Goal: Task Accomplishment & Management: Use online tool/utility

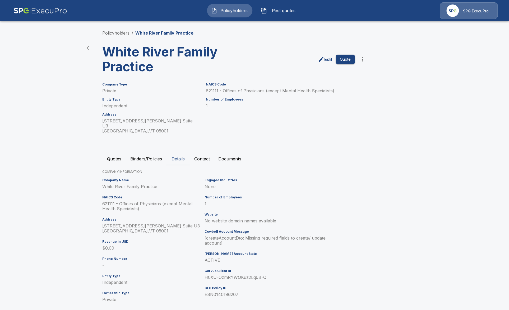
click at [115, 35] on link "Policyholders" at bounding box center [115, 32] width 27 height 5
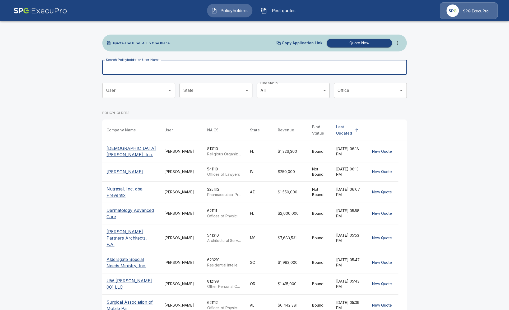
click at [183, 73] on input "Search Policyholder or User Name" at bounding box center [251, 67] width 299 height 15
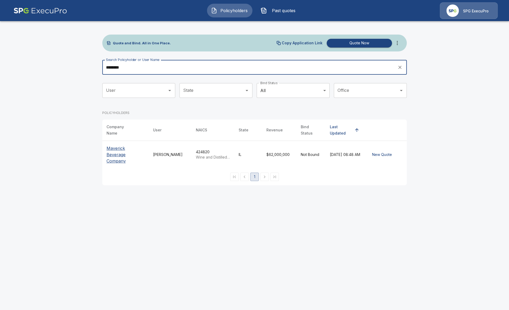
type input "********"
click at [116, 145] on p "Maverick Beverage Company" at bounding box center [125, 154] width 38 height 19
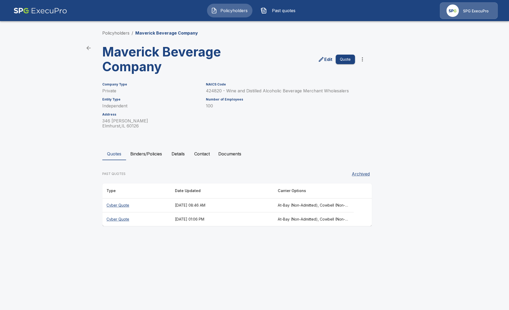
click at [152, 204] on th "Cyber Quote" at bounding box center [136, 206] width 68 height 14
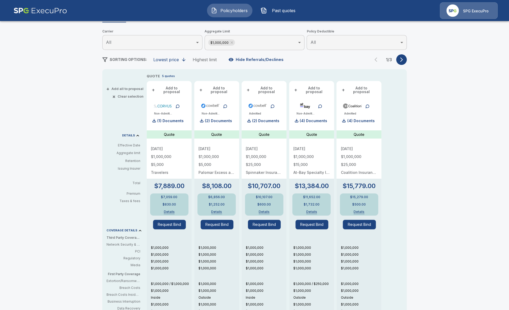
scroll to position [63, 0]
click at [400, 62] on icon "button" at bounding box center [401, 60] width 5 height 5
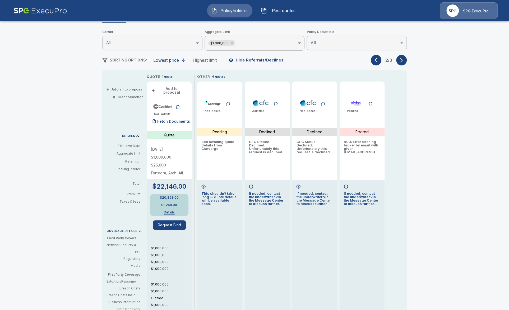
click at [375, 57] on button "button" at bounding box center [376, 60] width 11 height 11
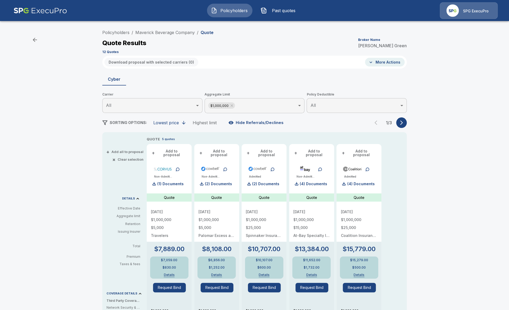
scroll to position [0, 0]
click at [122, 33] on link "Policyholders" at bounding box center [115, 32] width 27 height 5
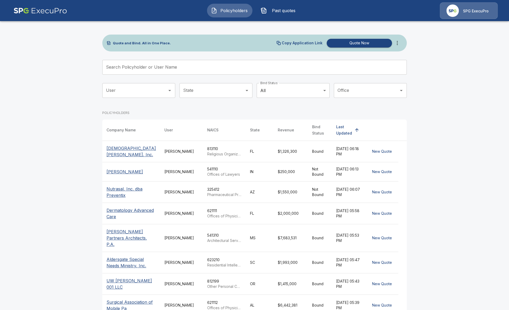
click at [207, 219] on p "Offices of Physicians (except Mental Health Specialists)" at bounding box center [224, 216] width 34 height 5
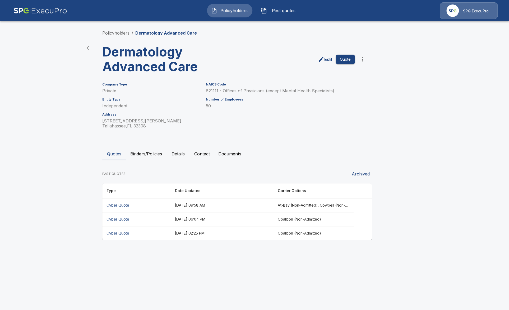
click at [220, 207] on th "[DATE] 09:58 AM" at bounding box center [222, 206] width 103 height 14
click at [137, 152] on button "Binders/Policies" at bounding box center [146, 154] width 40 height 13
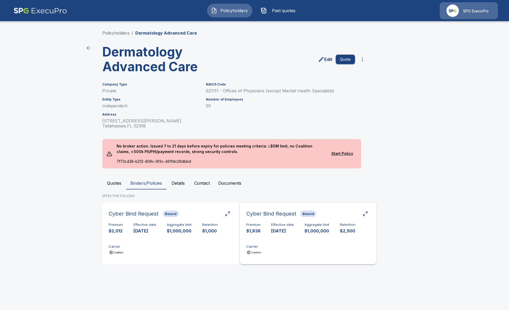
click at [283, 253] on div "Premium $1,938 Effective date 10/18/2025 Aggregate limit $1,000,000 Retention $…" at bounding box center [308, 239] width 124 height 33
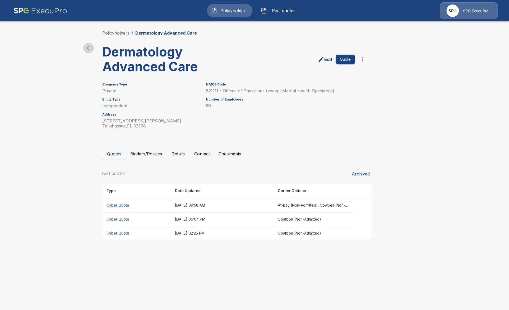
click at [91, 48] on icon "back" at bounding box center [88, 48] width 6 height 6
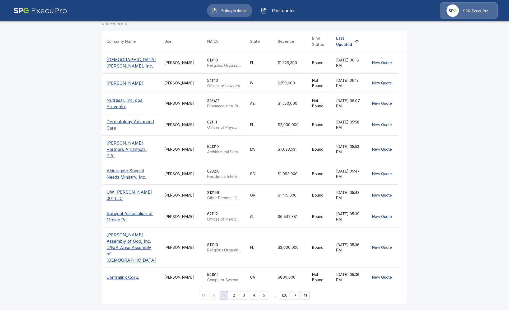
scroll to position [89, 0]
click at [219, 220] on div "621112 Offices of Physicians, Mental Health Specialists" at bounding box center [224, 217] width 34 height 11
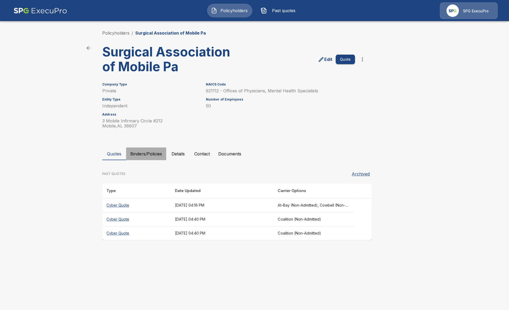
click at [137, 154] on button "Binders/Policies" at bounding box center [146, 154] width 40 height 13
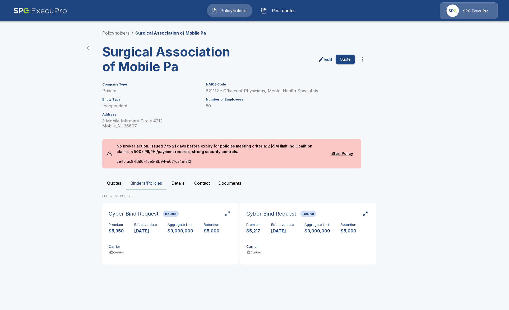
click at [240, 16] on button "Policyholders" at bounding box center [229, 11] width 45 height 14
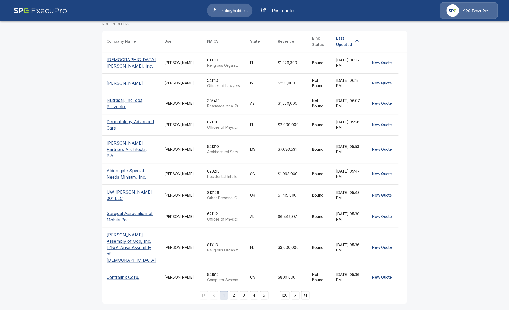
scroll to position [89, 0]
click at [264, 298] on button "5" at bounding box center [264, 295] width 8 height 8
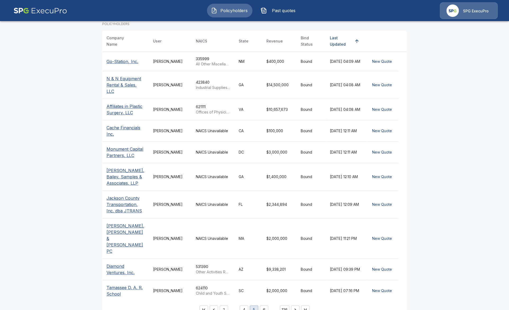
scroll to position [81, 0]
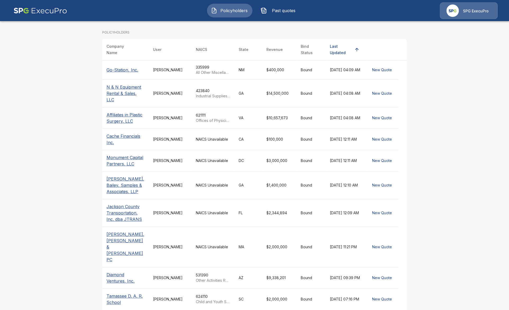
click at [167, 212] on td "Tricia Dietz" at bounding box center [170, 213] width 43 height 28
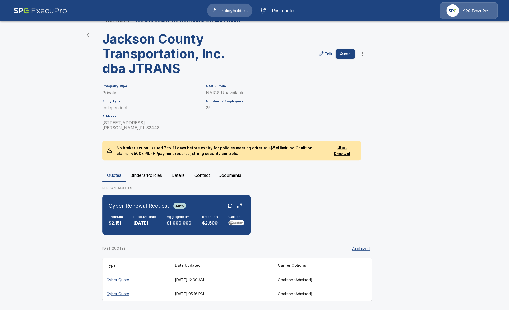
scroll to position [13, 0]
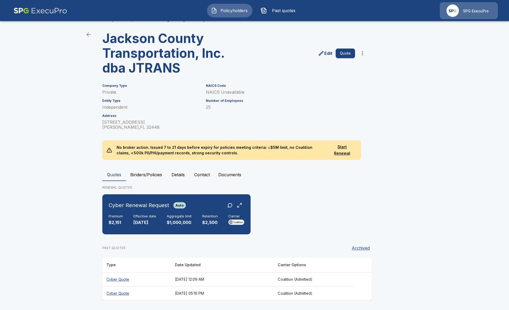
click at [207, 278] on th "[DATE] 12:09 AM" at bounding box center [222, 280] width 103 height 14
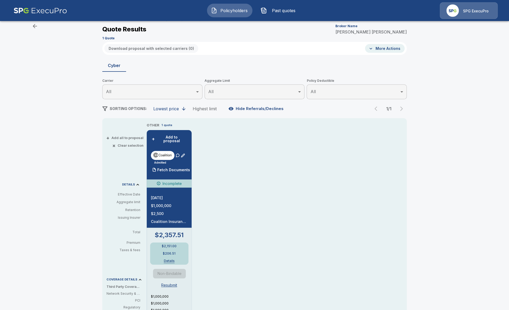
scroll to position [13, 0]
drag, startPoint x: 94, startPoint y: 160, endPoint x: 139, endPoint y: 162, distance: 45.5
click at [99, 160] on div "Policyholders / Jackson County Transportation, Inc. dba JTRANS / Quote Quote Re…" at bounding box center [254, 248] width 509 height 473
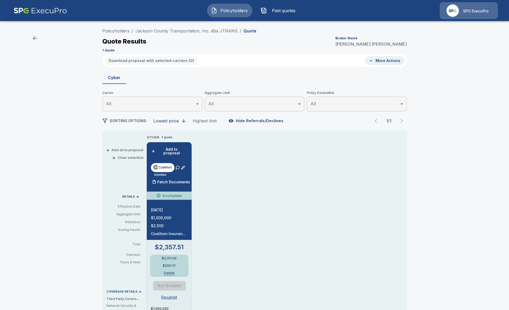
scroll to position [0, 0]
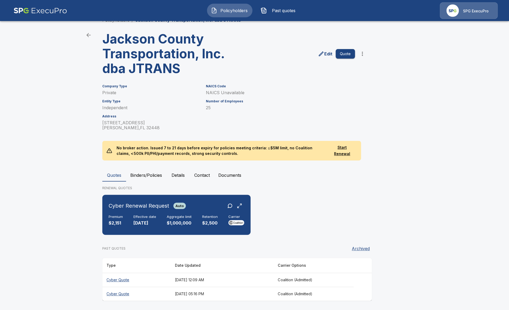
scroll to position [13, 0]
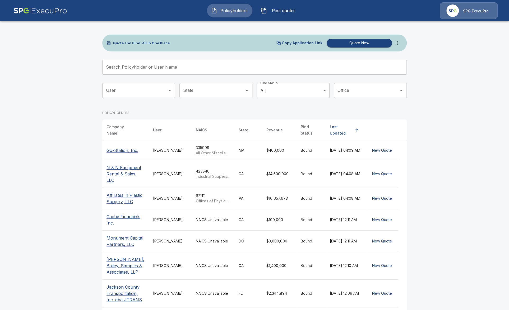
click at [35, 215] on main "Quote and Bind. All in One Place. Copy Application Link Quote Now Search Policy…" at bounding box center [254, 207] width 509 height 414
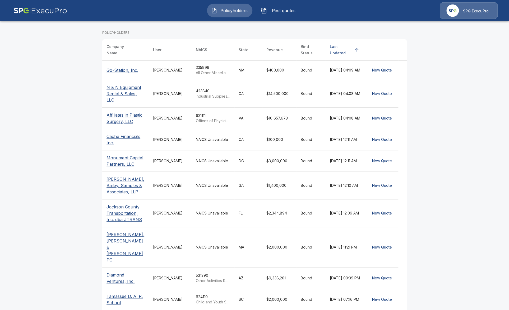
scroll to position [81, 0]
click at [178, 212] on div "[PERSON_NAME]" at bounding box center [170, 213] width 34 height 5
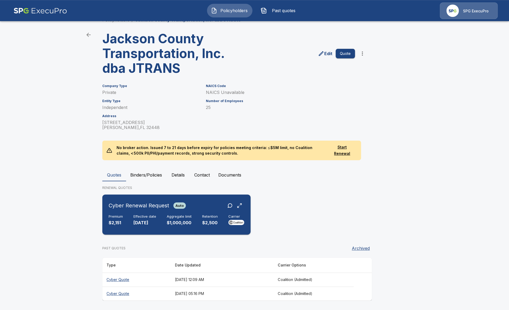
scroll to position [13, 0]
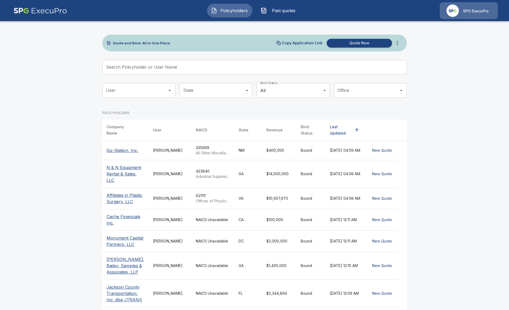
click at [187, 171] on div "[PERSON_NAME]" at bounding box center [170, 173] width 34 height 5
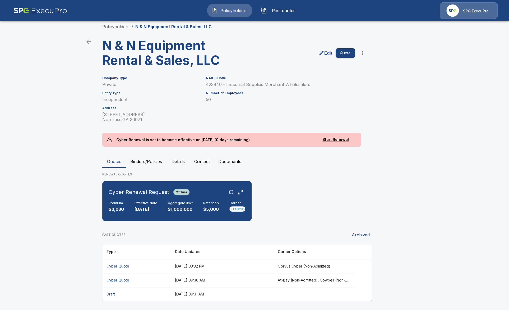
scroll to position [7, 0]
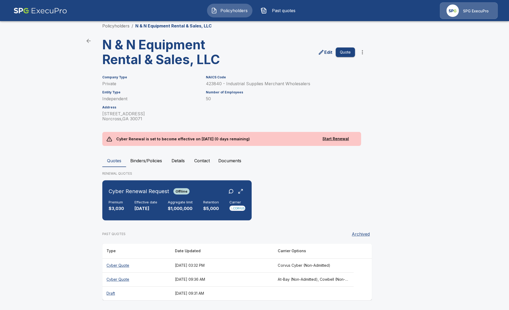
click at [273, 281] on th "August 29, 2025 at 09:36 AM" at bounding box center [222, 280] width 103 height 14
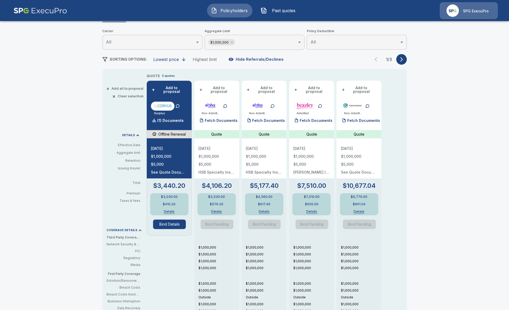
scroll to position [63, 0]
click at [401, 60] on icon "button" at bounding box center [401, 60] width 5 height 5
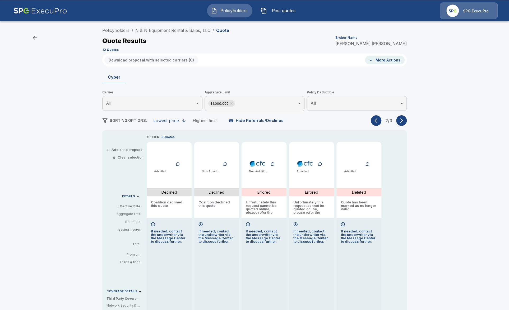
scroll to position [2, 0]
click at [128, 31] on link "Policyholders" at bounding box center [115, 30] width 27 height 5
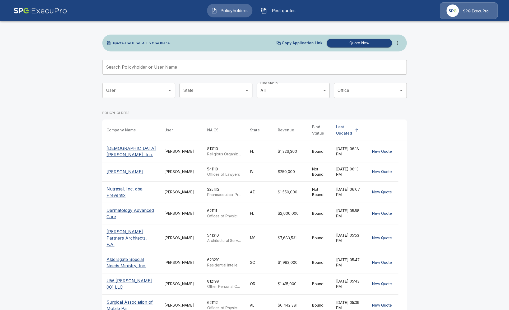
click at [397, 43] on icon "more" at bounding box center [397, 43] width 6 height 6
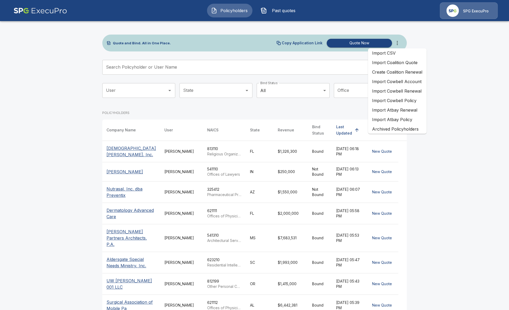
click at [423, 73] on li "Create Coalition Renewal" at bounding box center [397, 72] width 59 height 10
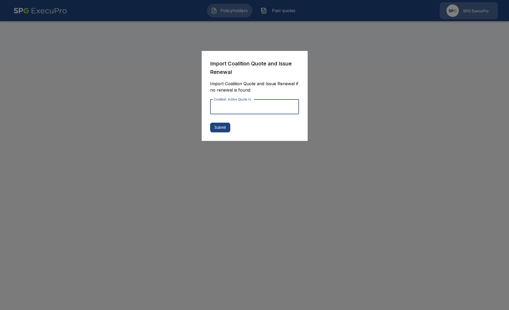
click at [282, 107] on input "Coalition Active Quote Id" at bounding box center [254, 107] width 89 height 15
click at [282, 122] on form "Import Coalition Quote and Issue Renewal Import Coalition Quote and Issue Renew…" at bounding box center [254, 95] width 89 height 73
click at [301, 172] on div at bounding box center [254, 155] width 509 height 310
